Goal: Information Seeking & Learning: Learn about a topic

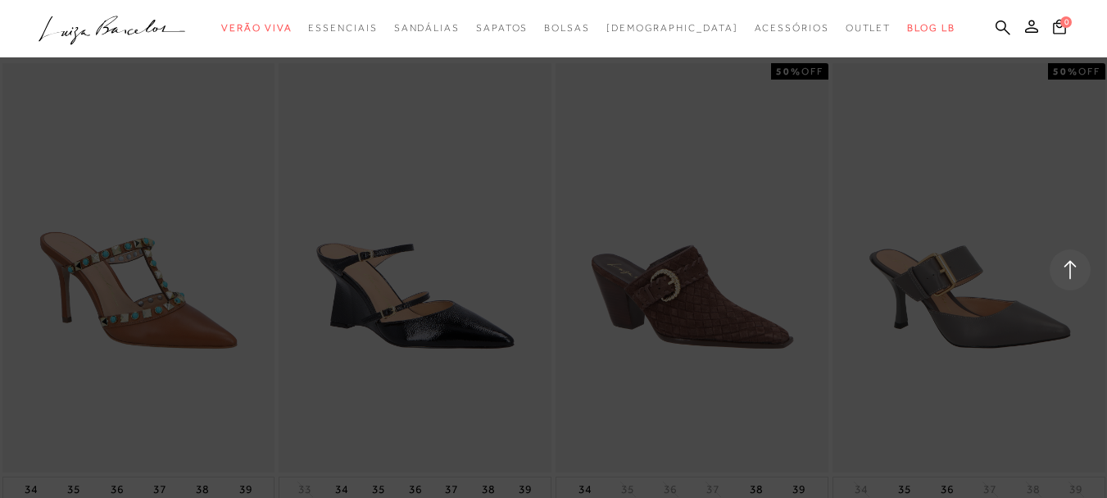
scroll to position [5328, 0]
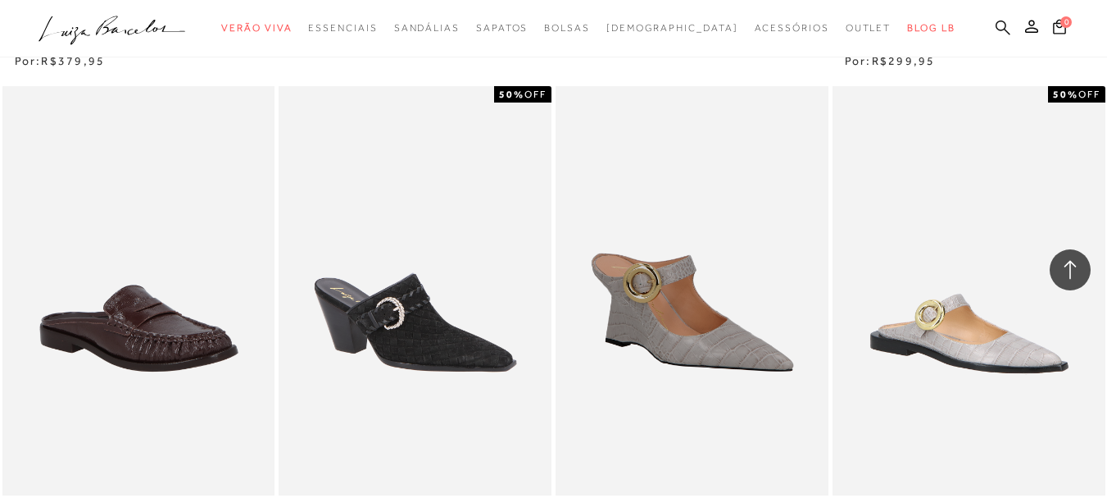
click at [996, 31] on icon at bounding box center [1003, 28] width 15 height 16
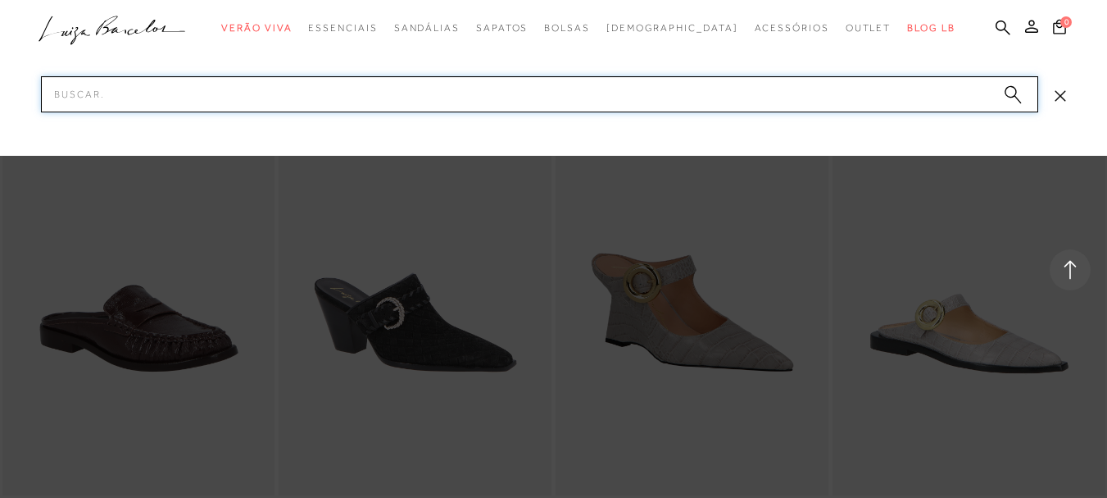
click at [820, 98] on input "Pesquisar" at bounding box center [540, 94] width 998 height 36
paste input "13420010"
type input "13420010"
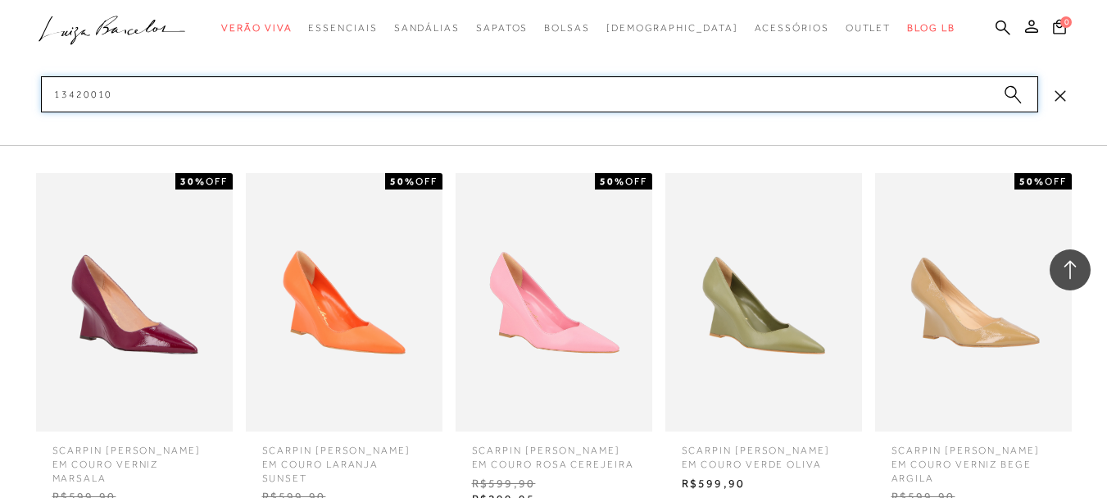
scroll to position [5574, 0]
click at [755, 89] on input "13420010" at bounding box center [540, 94] width 998 height 36
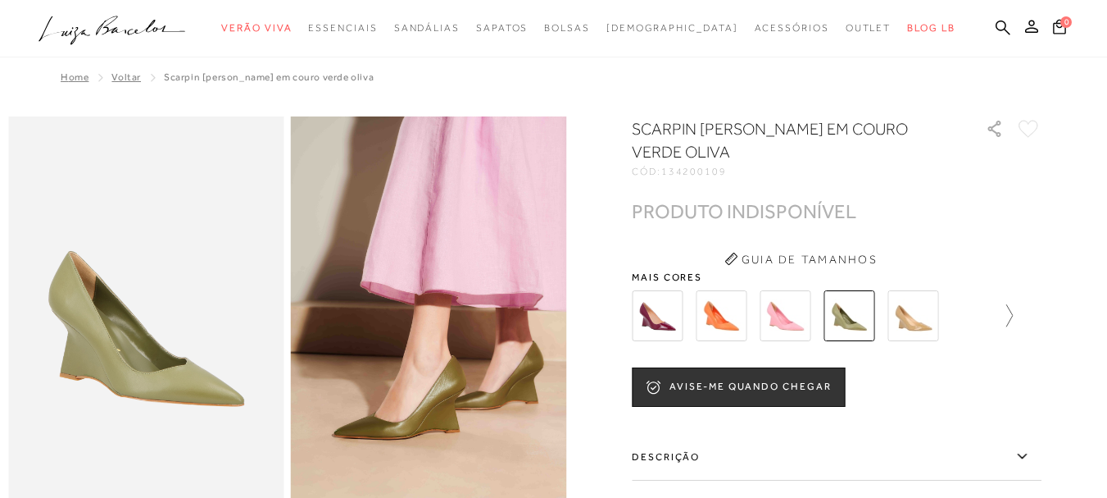
click at [1011, 324] on icon at bounding box center [1001, 315] width 23 height 23
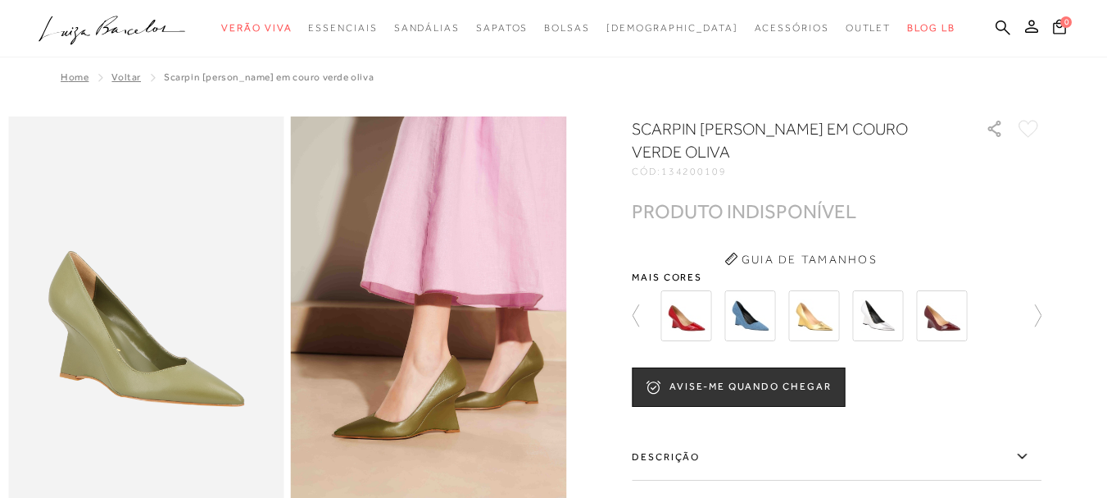
click at [955, 323] on img at bounding box center [941, 315] width 51 height 51
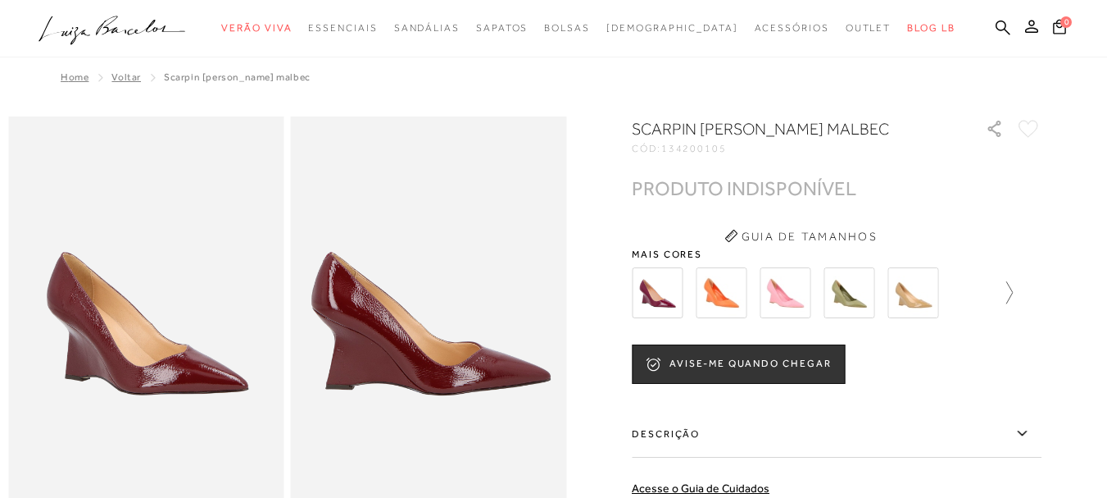
click at [1010, 293] on icon at bounding box center [1001, 292] width 23 height 23
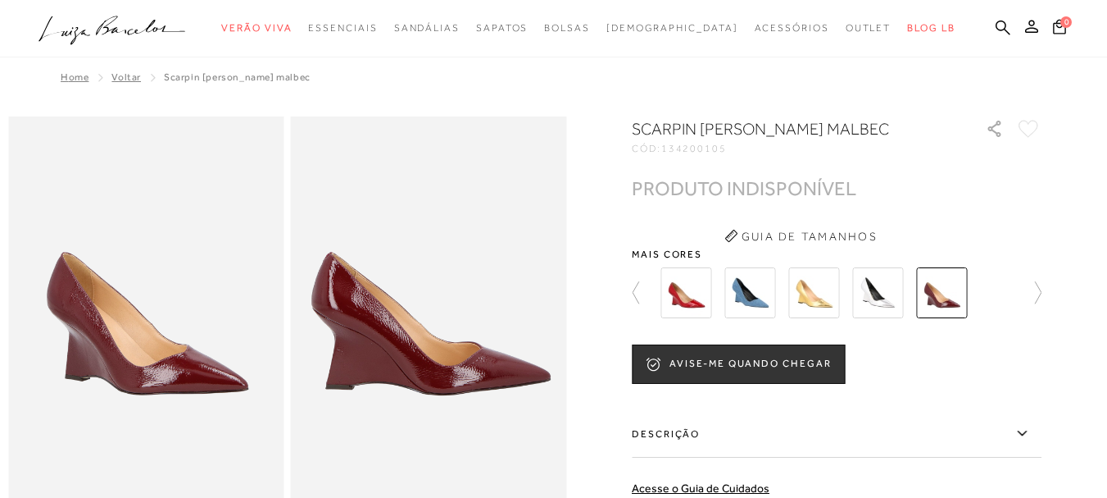
click at [1008, 302] on div at bounding box center [832, 292] width 352 height 61
click at [1042, 292] on icon at bounding box center [1030, 292] width 23 height 23
click at [1042, 289] on icon at bounding box center [1030, 292] width 23 height 23
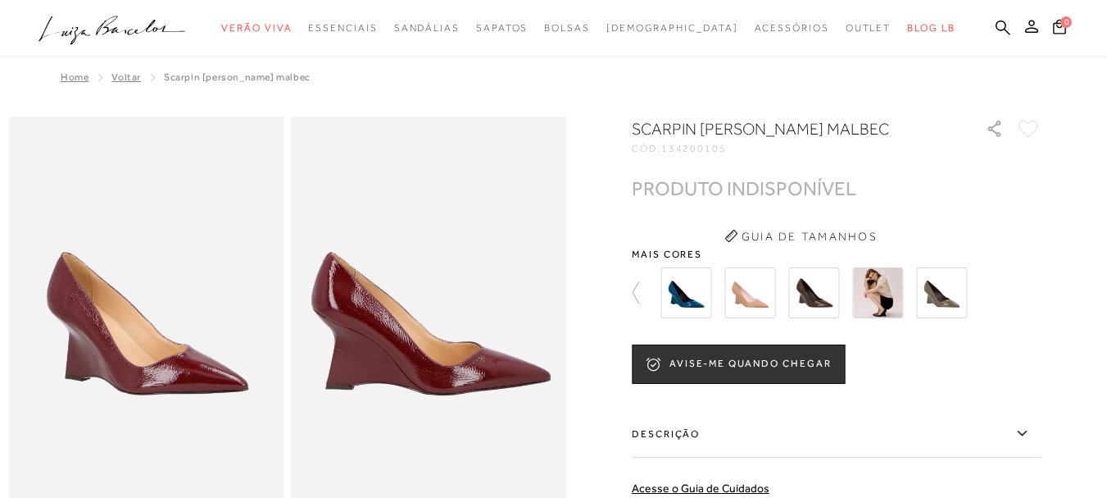
click at [824, 300] on img at bounding box center [813, 292] width 51 height 51
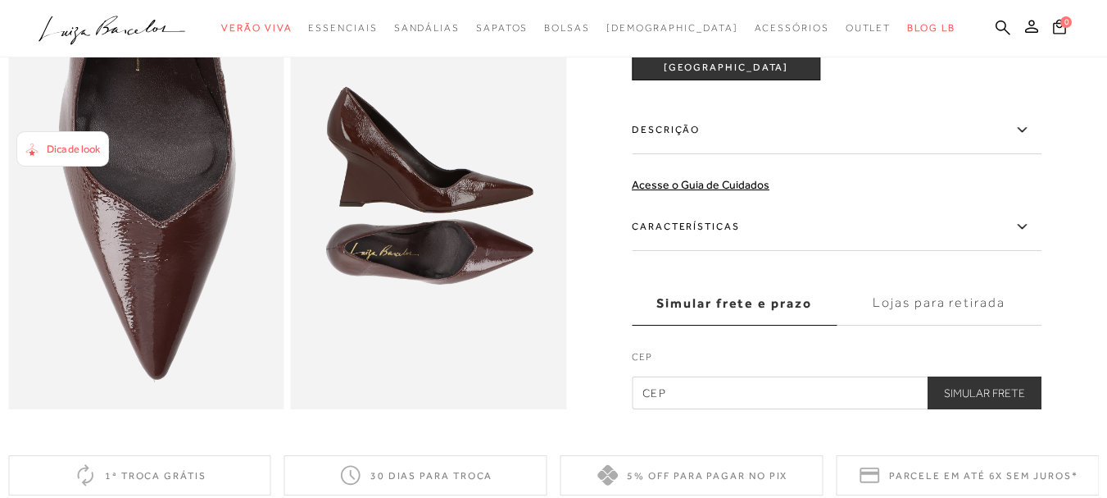
scroll to position [820, 0]
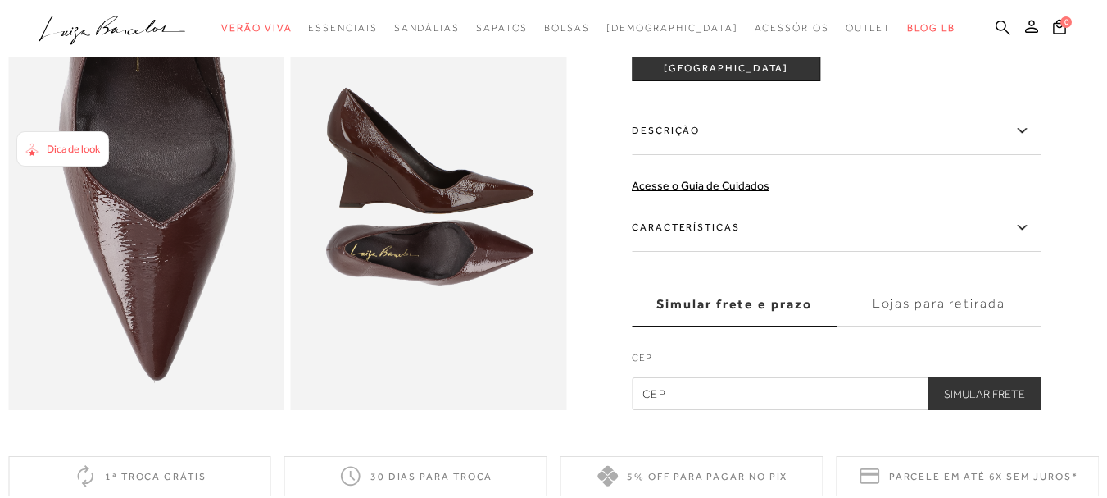
click at [726, 155] on label "Descrição" at bounding box center [837, 131] width 410 height 48
click at [0, 0] on input "Descrição" at bounding box center [0, 0] width 0 height 0
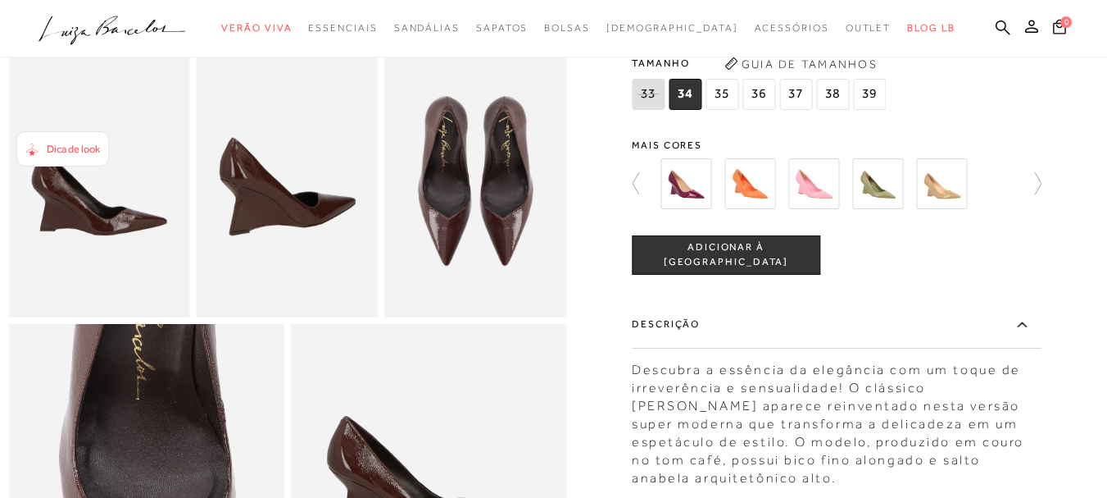
scroll to position [574, 0]
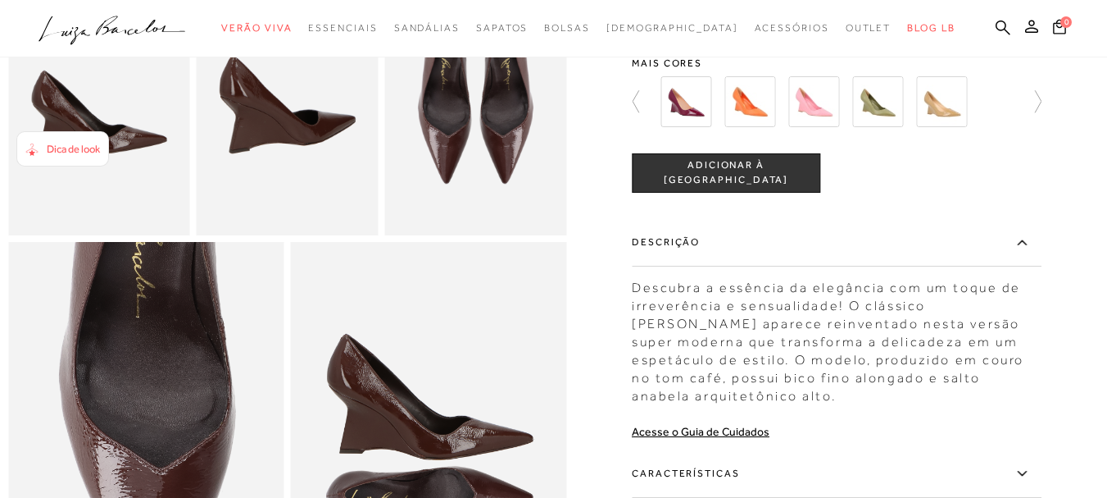
click at [854, 345] on div "Descubra a essência da elegância com um toque de irreverência e sensualidade! O…" at bounding box center [837, 337] width 410 height 134
drag, startPoint x: 852, startPoint y: 344, endPoint x: 905, endPoint y: 352, distance: 53.9
click at [876, 349] on div "Descubra a essência da elegância com um toque de irreverência e sensualidade! O…" at bounding box center [837, 337] width 410 height 134
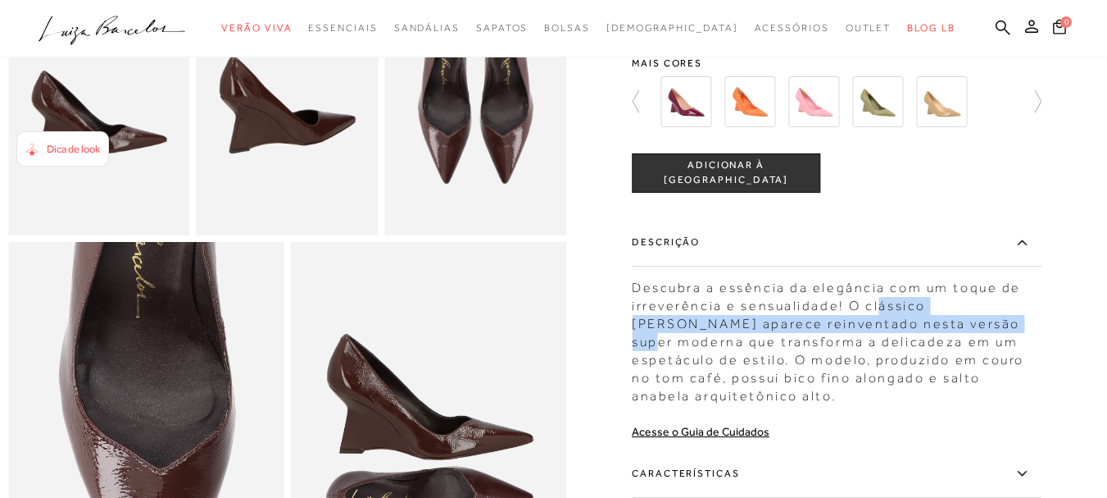
drag, startPoint x: 905, startPoint y: 352, endPoint x: 972, endPoint y: 361, distance: 67.7
click at [972, 361] on div "Descubra a essência da elegância com um toque de irreverência e sensualidade! O…" at bounding box center [837, 337] width 410 height 134
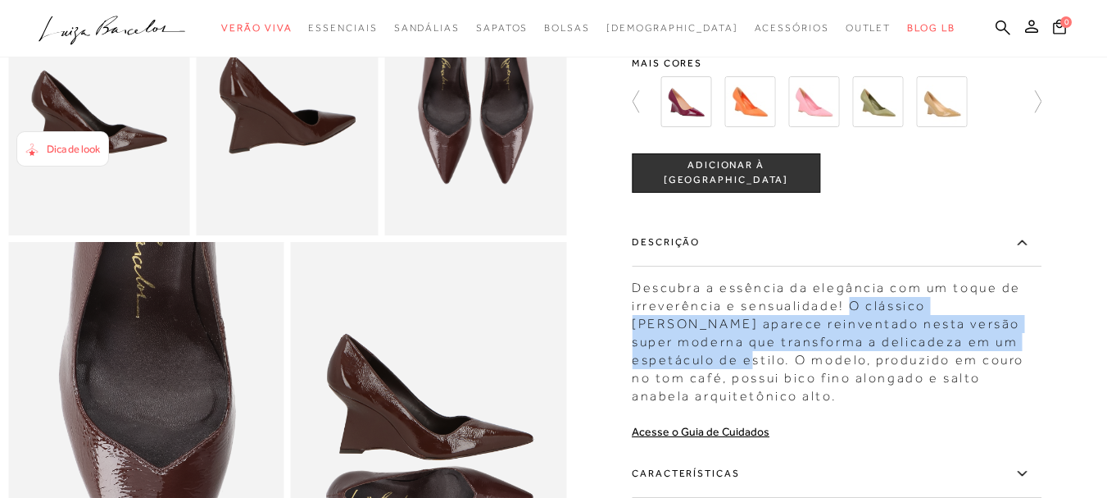
drag, startPoint x: 851, startPoint y: 349, endPoint x: 1033, endPoint y: 389, distance: 186.3
click at [1033, 389] on div "Descubra a essência da elegância com um toque de irreverência e sensualidade! O…" at bounding box center [837, 337] width 410 height 134
copy div "O clássico scarpin aparece reinventado nesta versão super moderna que transform…"
